Goal: Navigation & Orientation: Find specific page/section

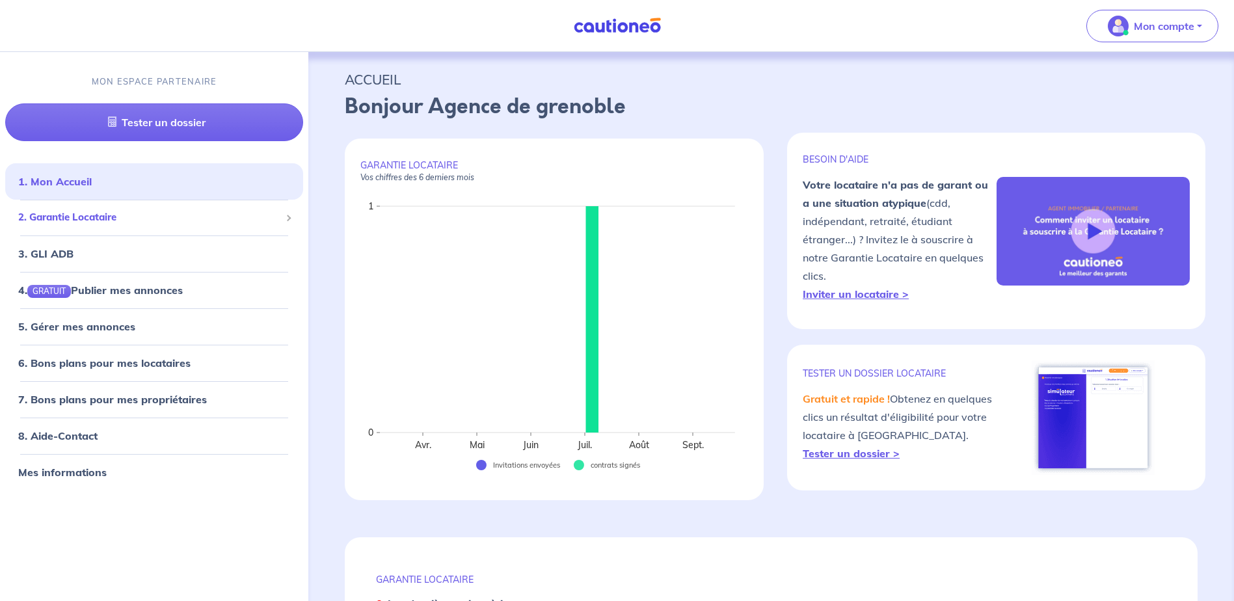
click at [90, 213] on span "2. Garantie Locataire" at bounding box center [149, 218] width 262 height 15
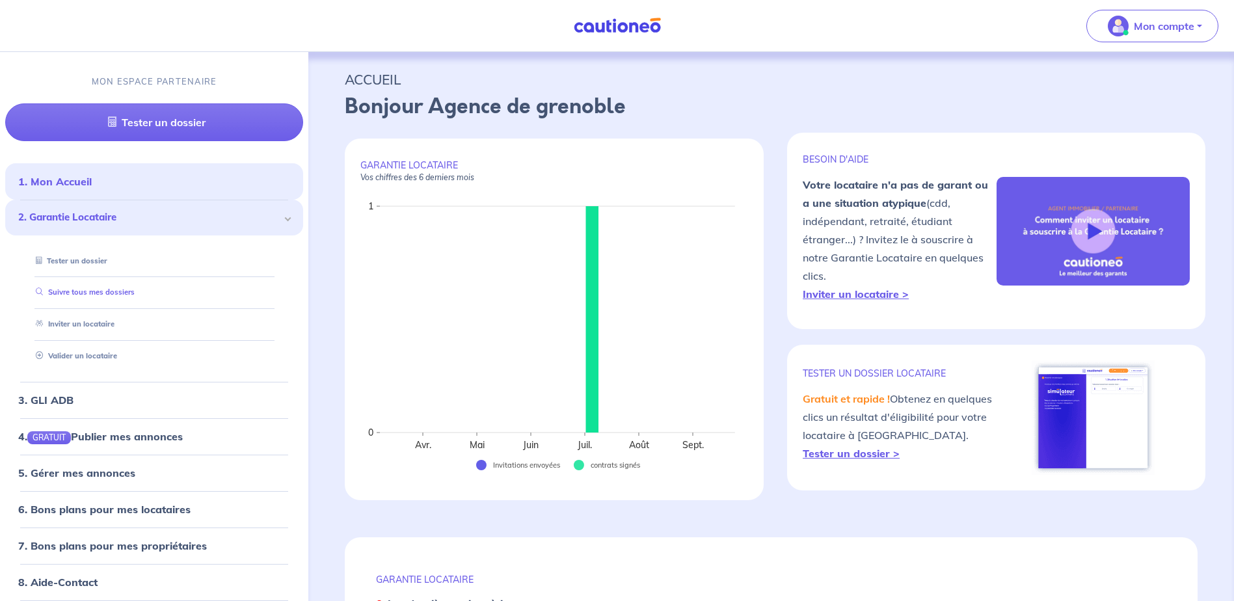
click at [98, 291] on link "Suivre tous mes dossiers" at bounding box center [83, 292] width 104 height 9
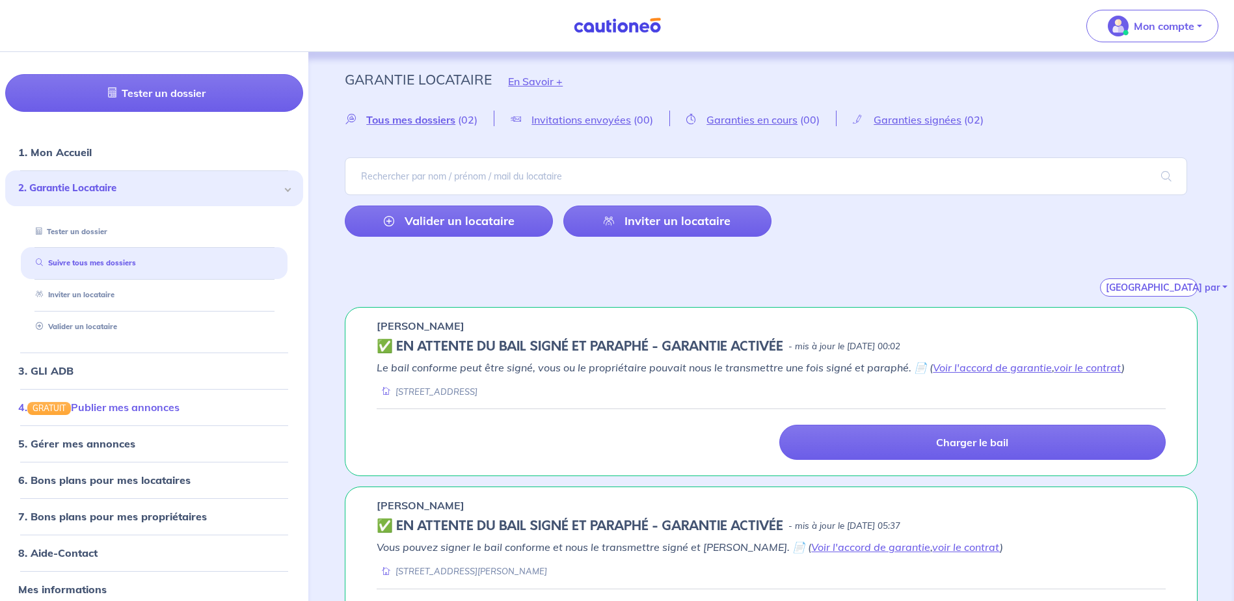
scroll to position [42, 0]
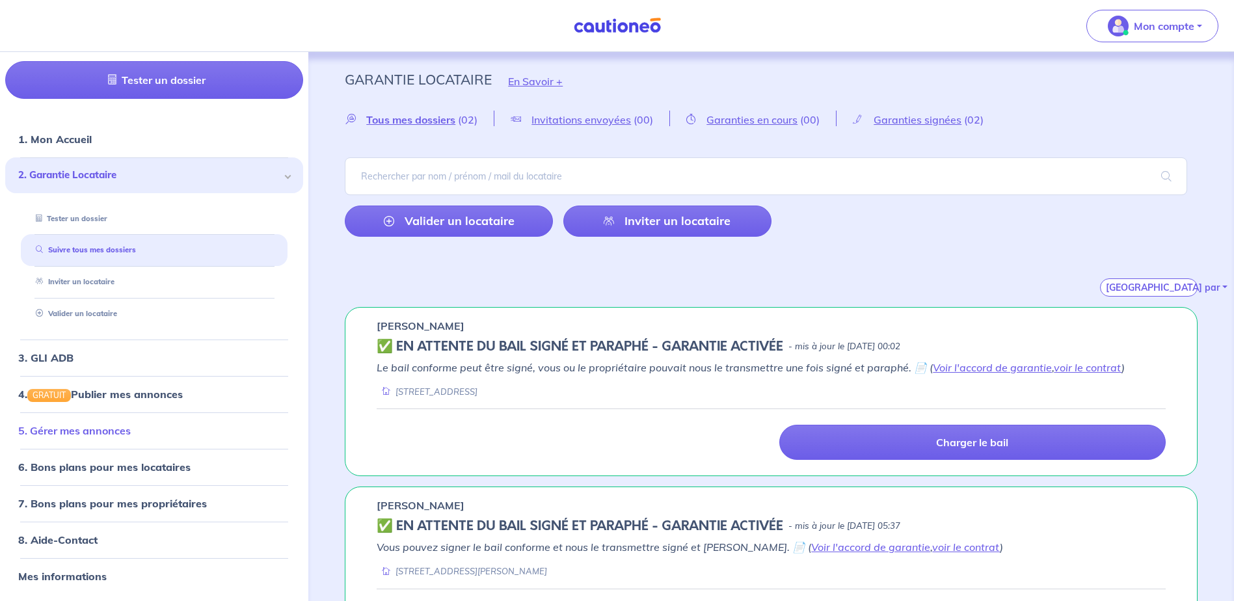
click at [120, 430] on link "5. Gérer mes annonces" at bounding box center [74, 430] width 113 height 13
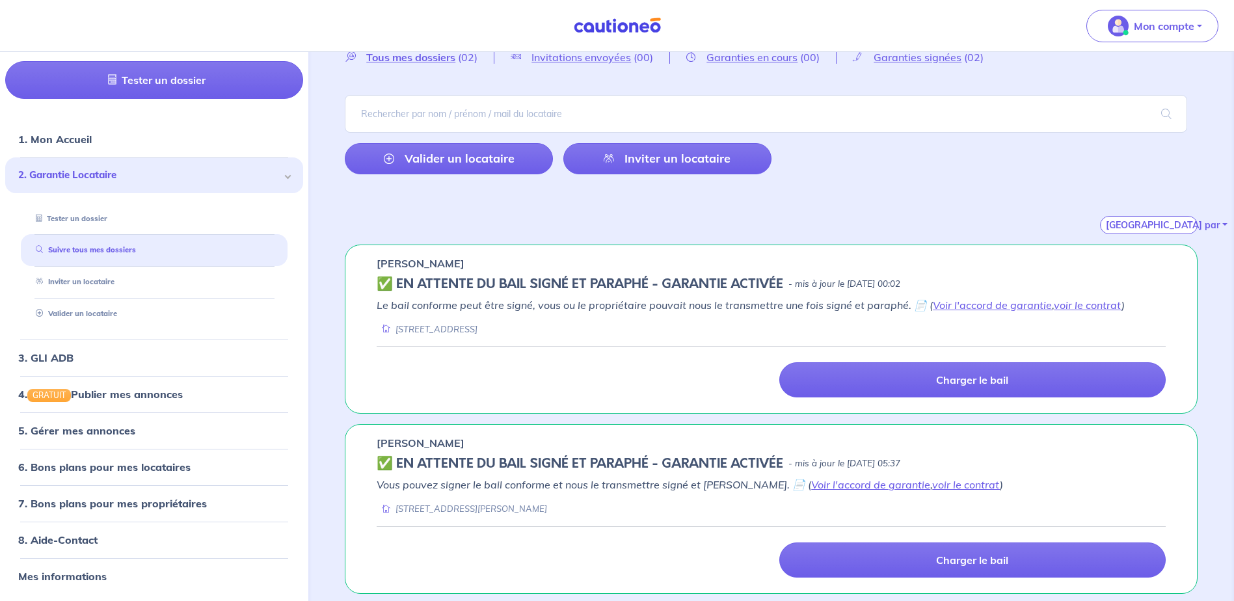
scroll to position [66, 0]
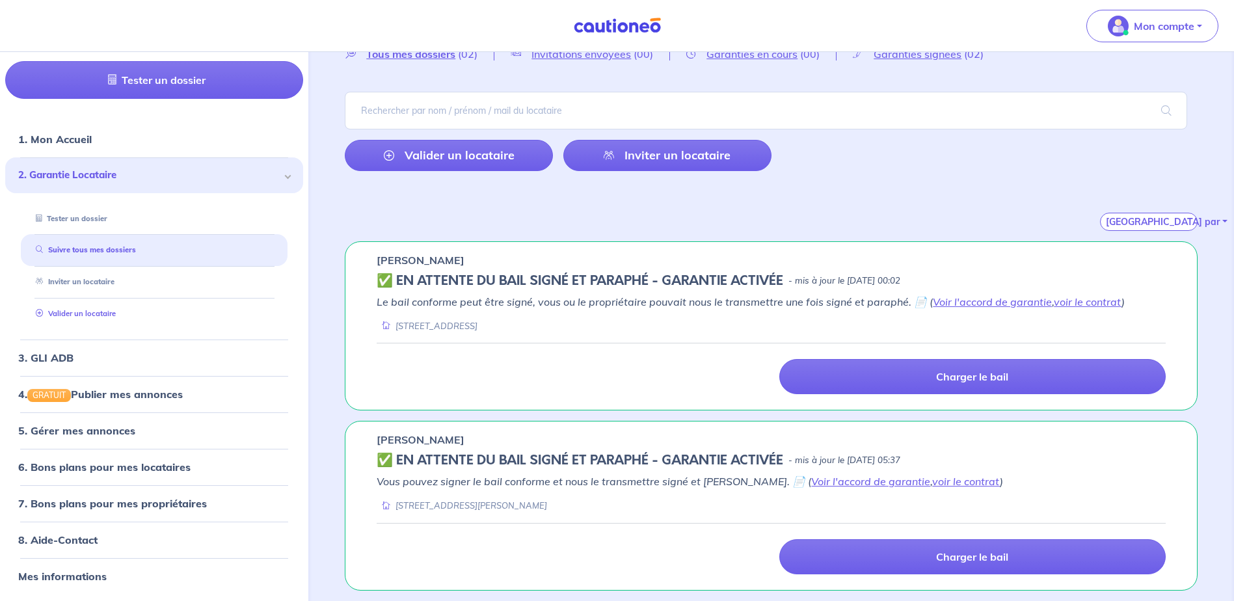
click at [98, 314] on link "Valider un locataire" at bounding box center [73, 313] width 85 height 9
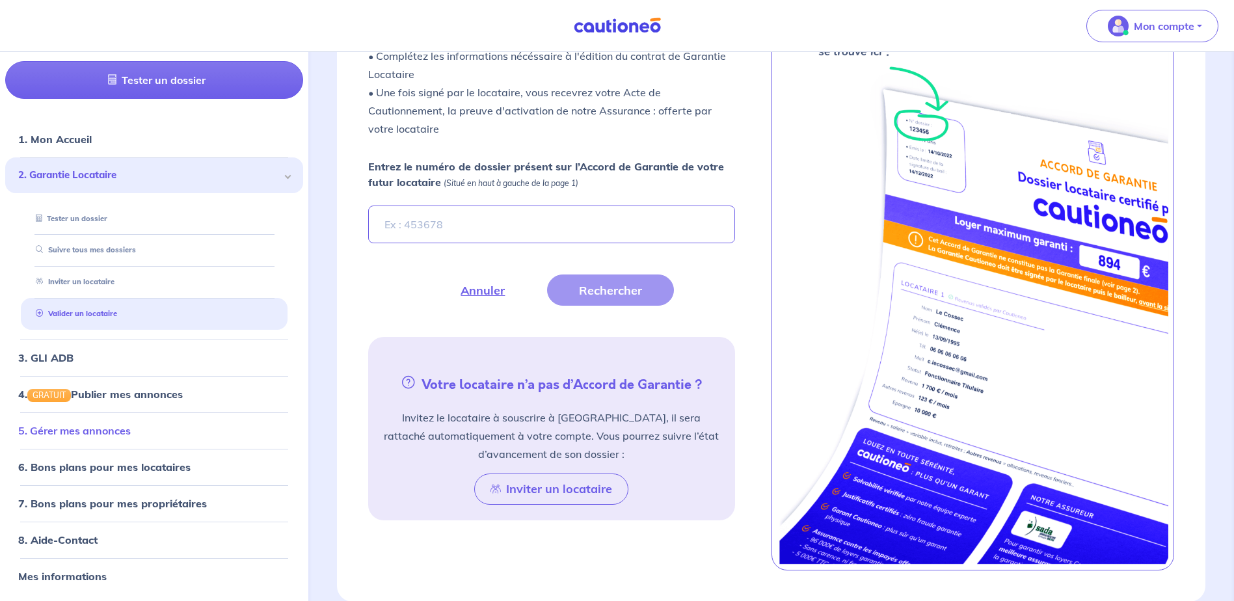
scroll to position [466, 0]
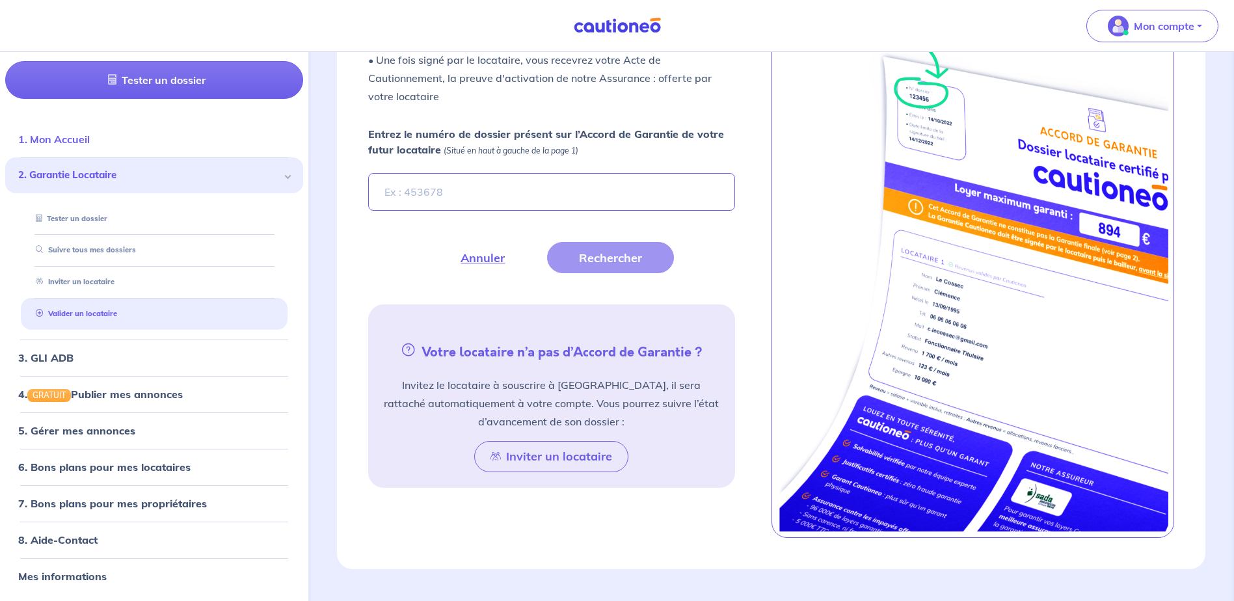
click at [67, 133] on link "1. Mon Accueil" at bounding box center [54, 139] width 72 height 13
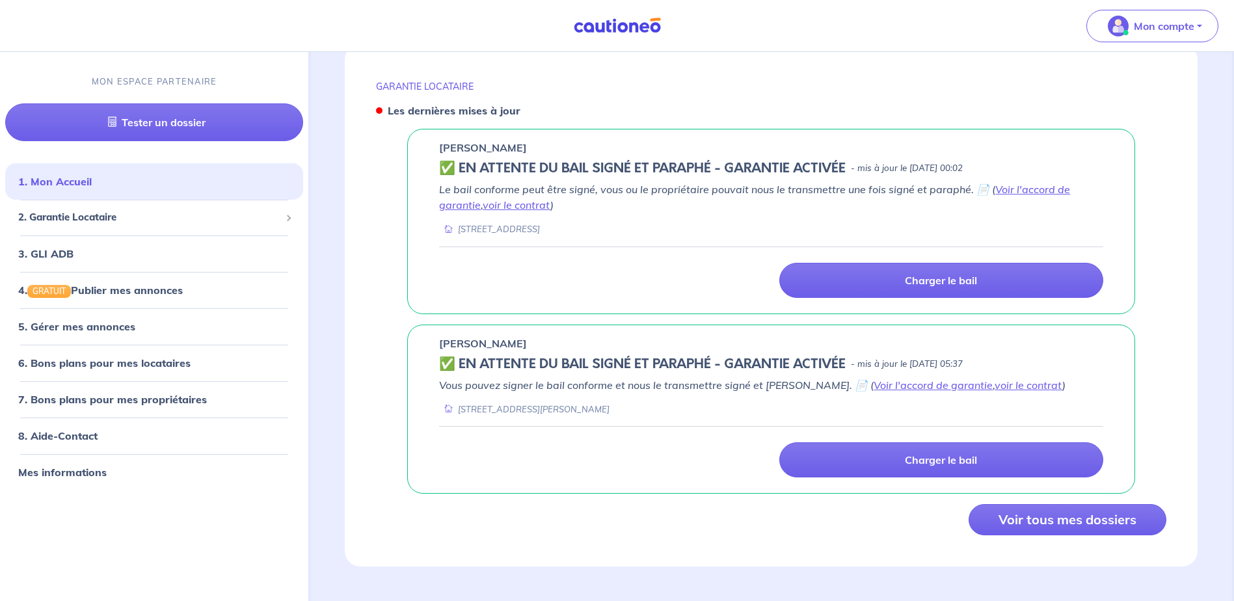
scroll to position [495, 0]
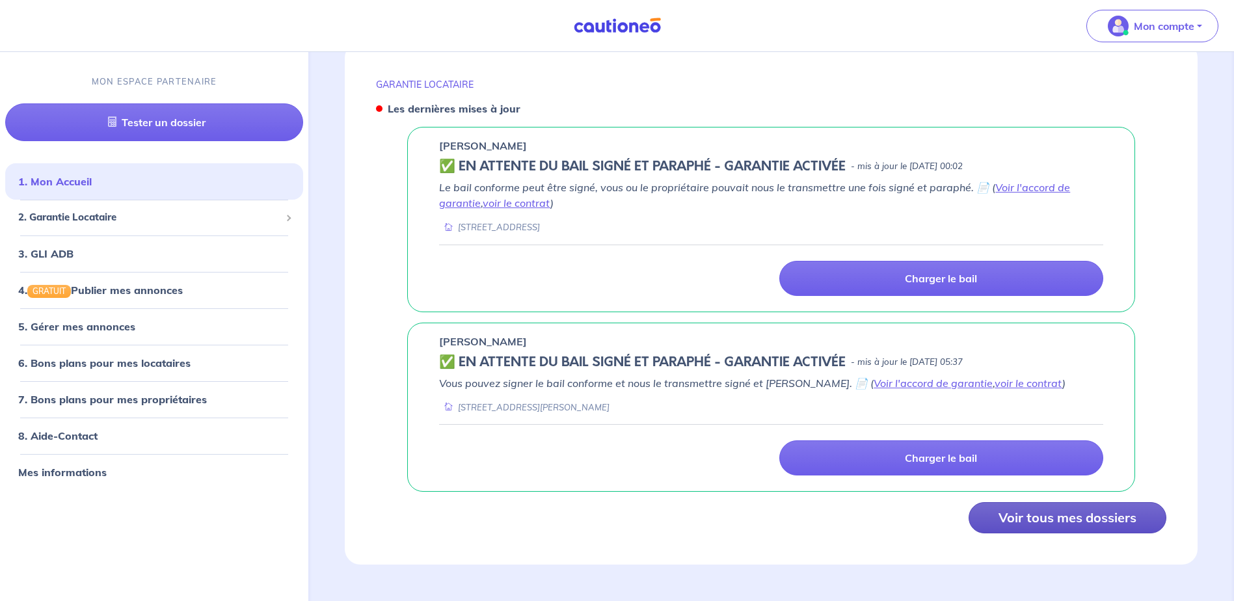
click at [1058, 522] on button "Voir tous mes dossiers" at bounding box center [1068, 517] width 198 height 31
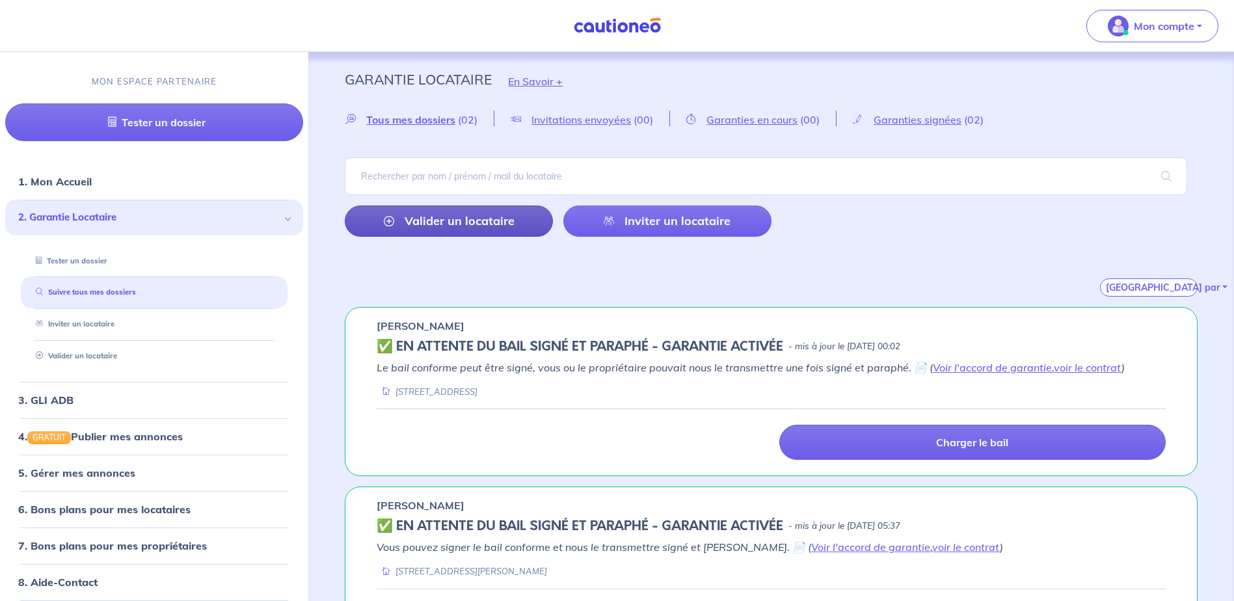
click at [471, 222] on link "Valider un locataire" at bounding box center [449, 221] width 208 height 31
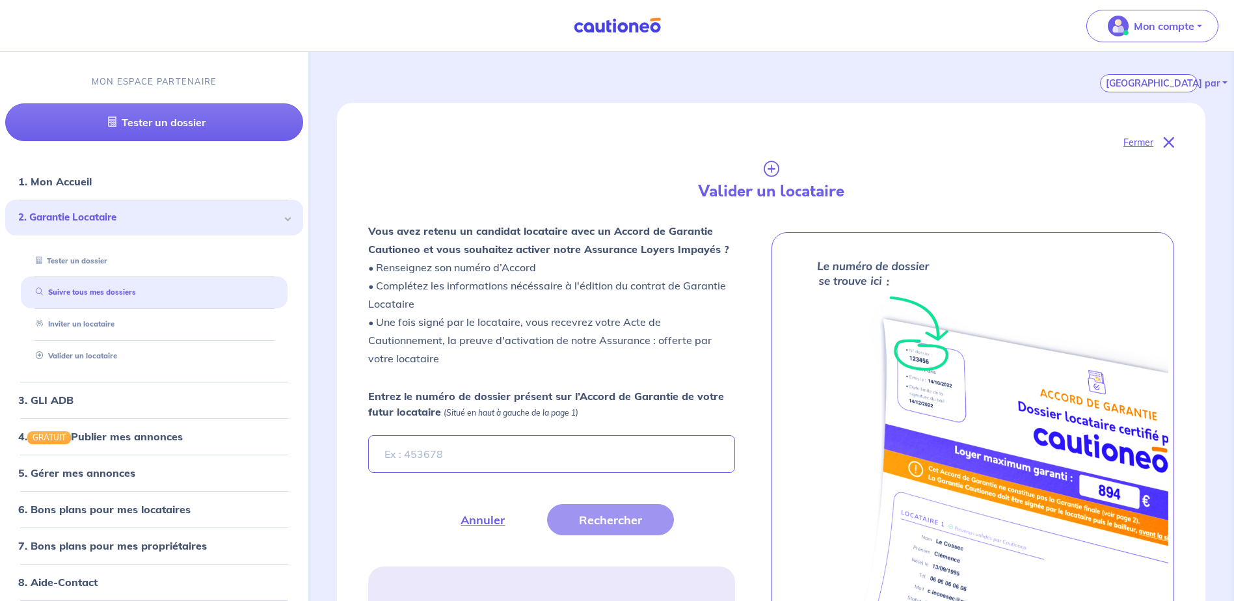
scroll to position [307, 0]
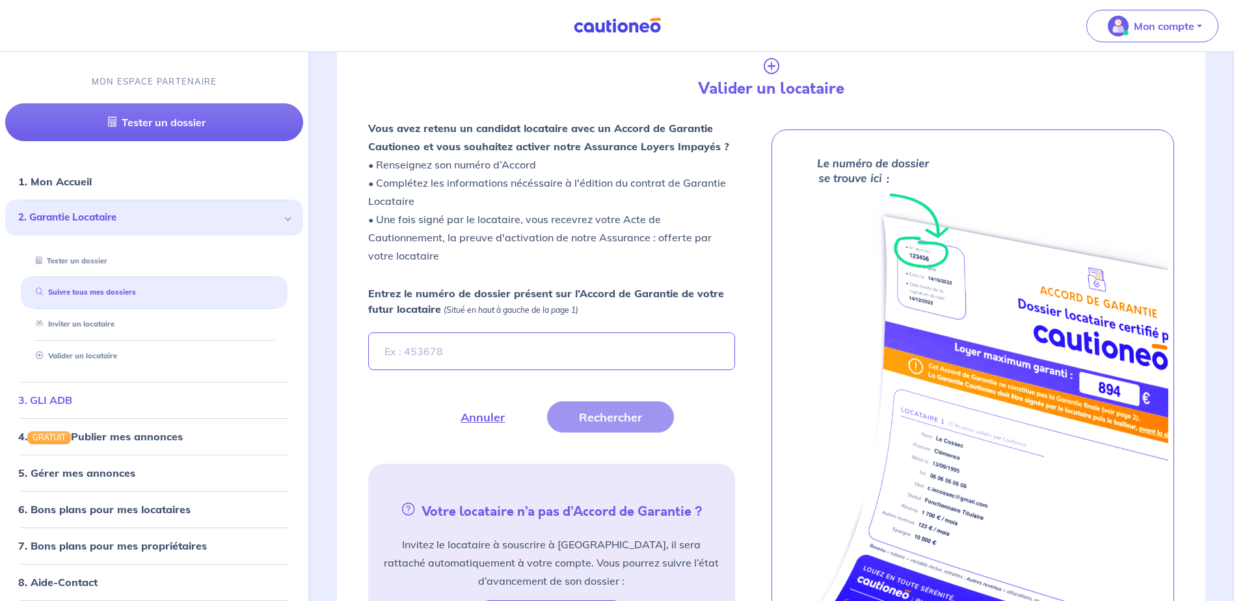
click at [72, 396] on link "3. GLI ADB" at bounding box center [45, 400] width 54 height 13
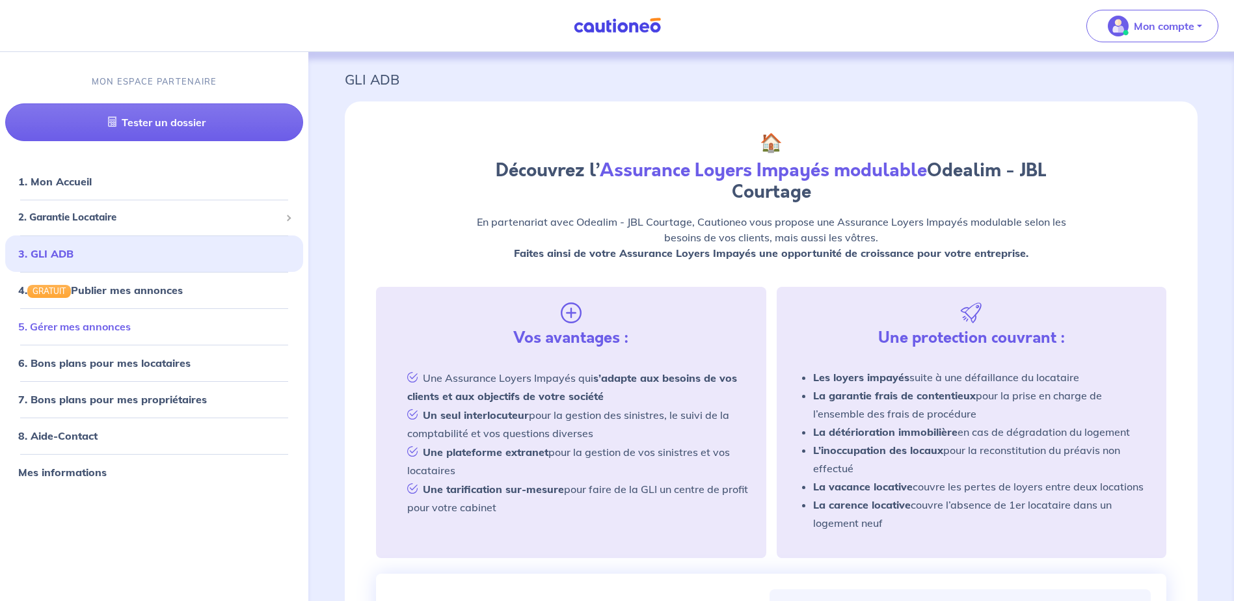
click at [107, 324] on link "5. Gérer mes annonces" at bounding box center [74, 326] width 113 height 13
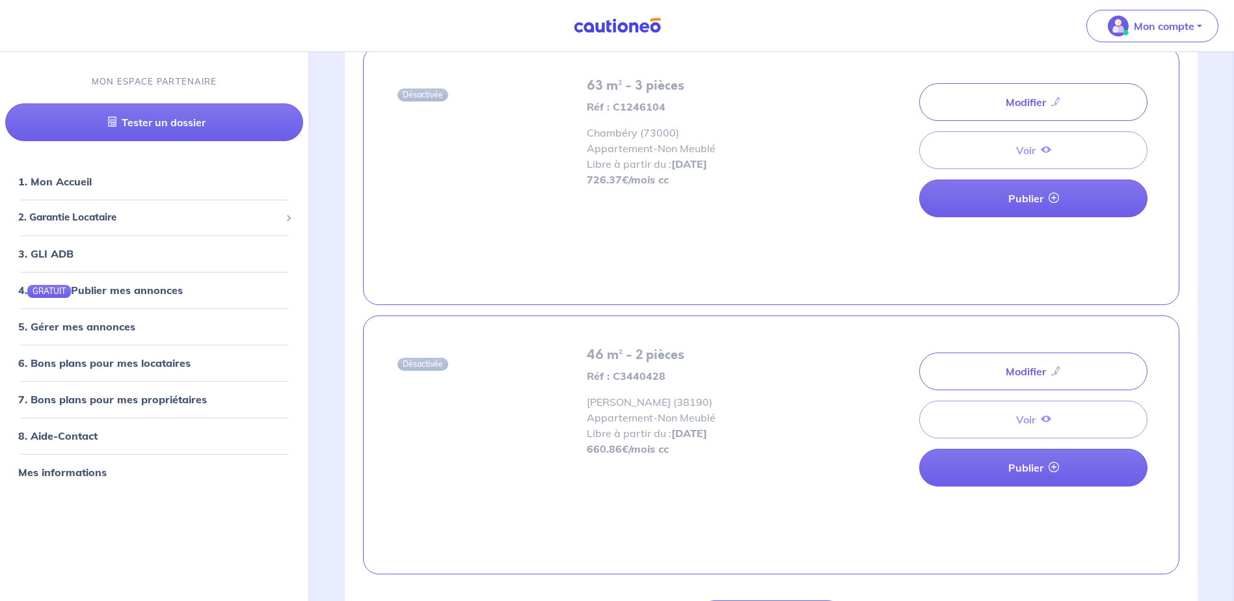
scroll to position [65, 0]
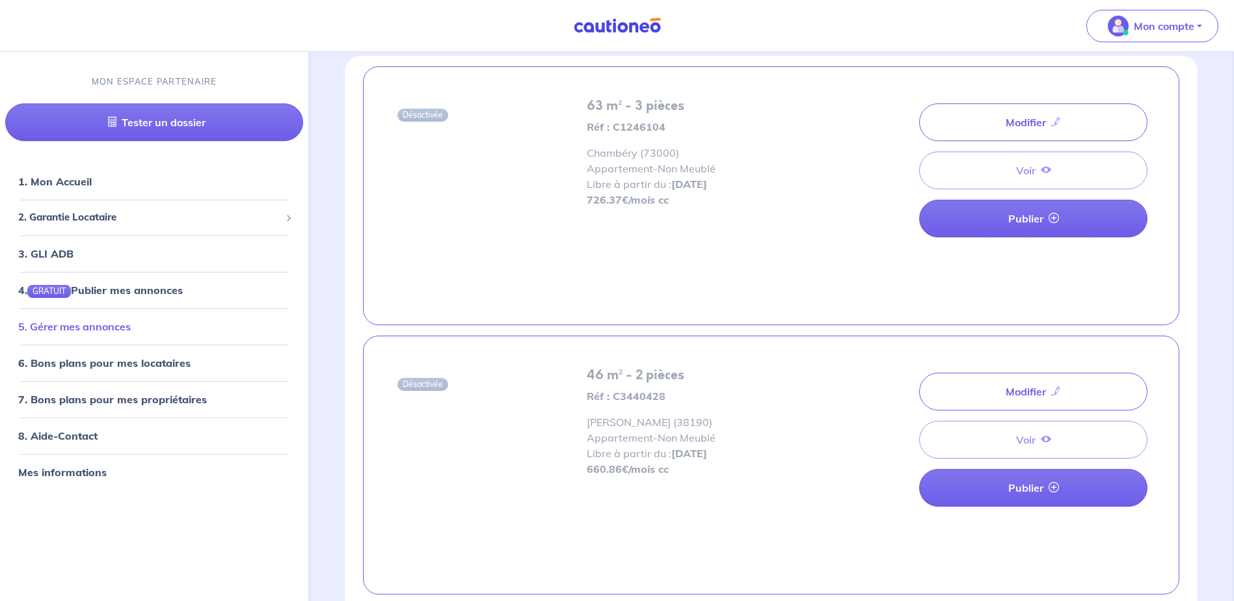
click at [122, 320] on link "5. Gérer mes annonces" at bounding box center [74, 326] width 113 height 13
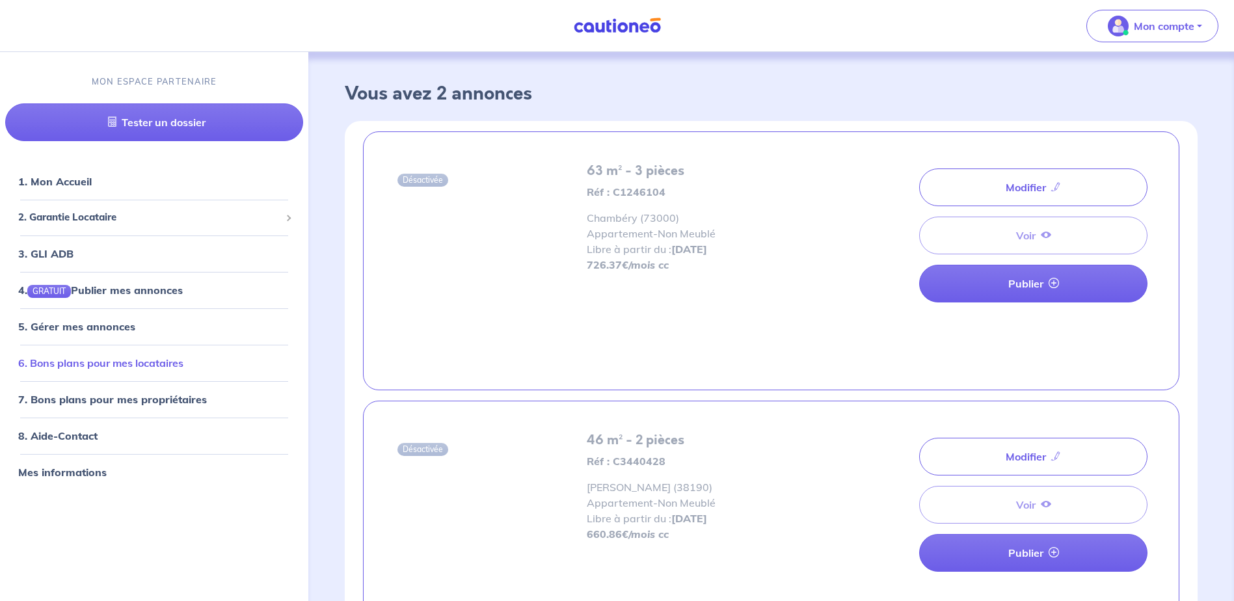
click at [109, 368] on link "6. Bons plans pour mes locataires" at bounding box center [100, 363] width 165 height 13
